Goal: Navigation & Orientation: Find specific page/section

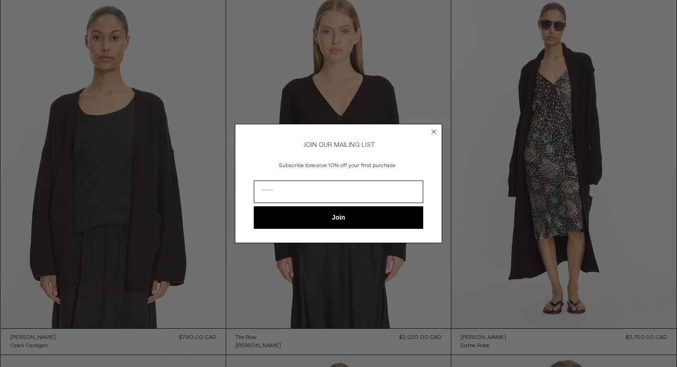
click at [433, 129] on icon "Close dialog" at bounding box center [433, 131] width 9 height 9
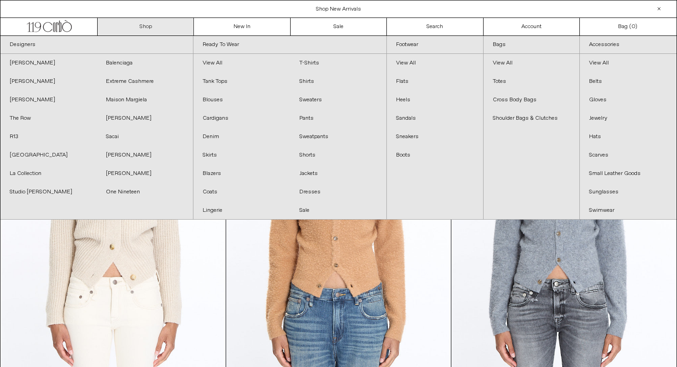
click at [172, 21] on link "Shop" at bounding box center [146, 26] width 96 height 17
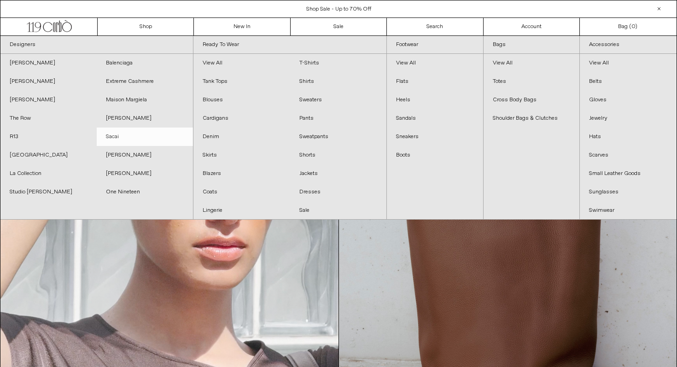
click at [114, 134] on link "Sacai" at bounding box center [145, 136] width 96 height 18
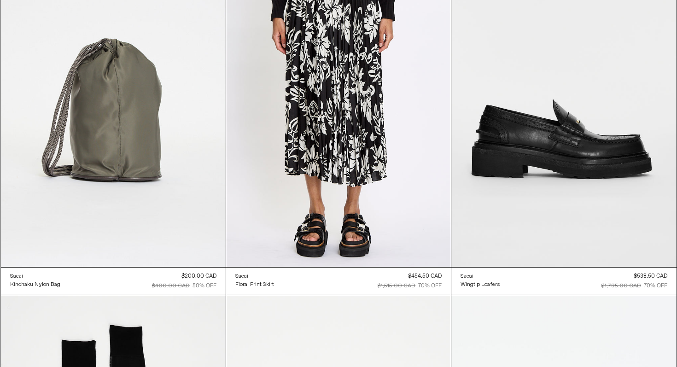
scroll to position [2346, 0]
